Goal: Task Accomplishment & Management: Use online tool/utility

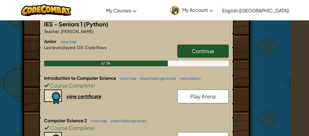
scroll to position [117, 18]
click at [187, 49] on link "Continue" at bounding box center [202, 50] width 51 height 13
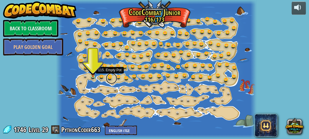
click at [110, 76] on link at bounding box center [111, 78] width 11 height 11
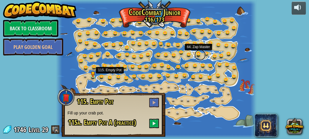
click at [199, 54] on link at bounding box center [200, 54] width 11 height 11
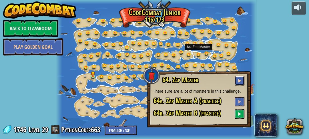
click at [239, 80] on span at bounding box center [240, 81] width 4 height 4
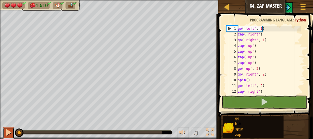
click at [6, 132] on div at bounding box center [8, 132] width 7 height 7
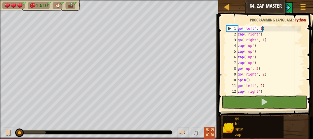
click at [210, 131] on div at bounding box center [209, 132] width 7 height 7
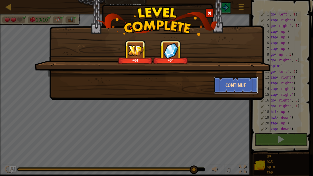
click at [237, 88] on button "Continue" at bounding box center [235, 84] width 44 height 17
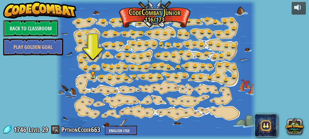
click at [33, 33] on link "Back to Classroom" at bounding box center [30, 28] width 55 height 17
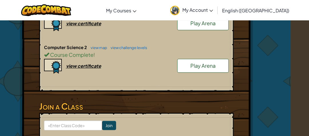
scroll to position [190, 18]
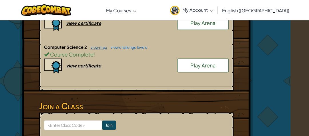
click at [95, 45] on link "view map" at bounding box center [97, 47] width 19 height 5
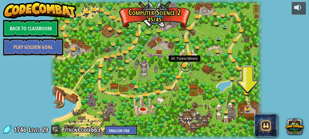
click at [186, 66] on link at bounding box center [185, 66] width 11 height 11
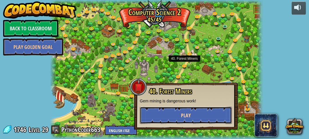
click at [166, 117] on button "Play" at bounding box center [186, 115] width 92 height 17
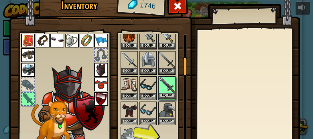
scroll to position [152, 0]
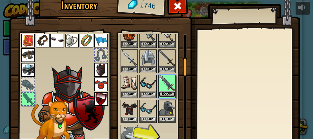
click at [162, 91] on button "Equip" at bounding box center [167, 94] width 16 height 6
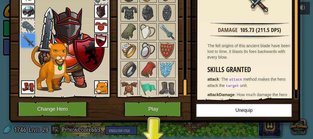
scroll to position [668, 0]
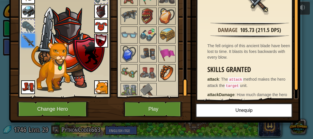
click at [164, 68] on img at bounding box center [167, 73] width 16 height 16
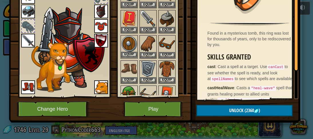
scroll to position [8, 0]
click at [142, 41] on img at bounding box center [148, 44] width 16 height 16
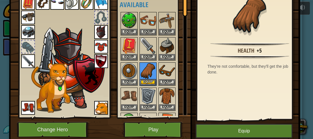
scroll to position [38, 0]
click at [168, 73] on img at bounding box center [167, 71] width 16 height 16
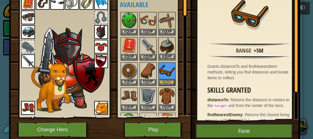
click at [166, 49] on img at bounding box center [167, 46] width 16 height 16
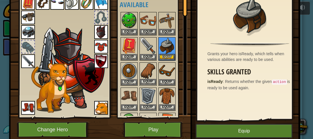
click at [146, 75] on img at bounding box center [148, 71] width 16 height 16
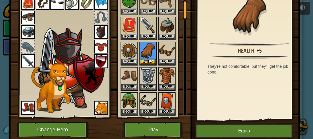
scroll to position [20, 0]
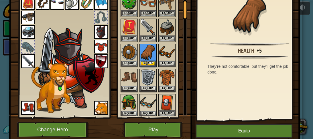
click at [160, 102] on img at bounding box center [167, 103] width 16 height 16
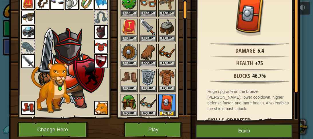
click at [145, 50] on img at bounding box center [148, 52] width 16 height 16
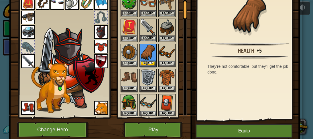
click at [149, 21] on img at bounding box center [148, 27] width 16 height 16
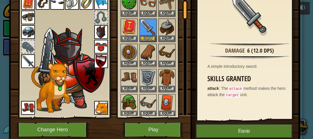
click at [149, 50] on img at bounding box center [148, 52] width 16 height 16
